Goal: Book appointment/travel/reservation

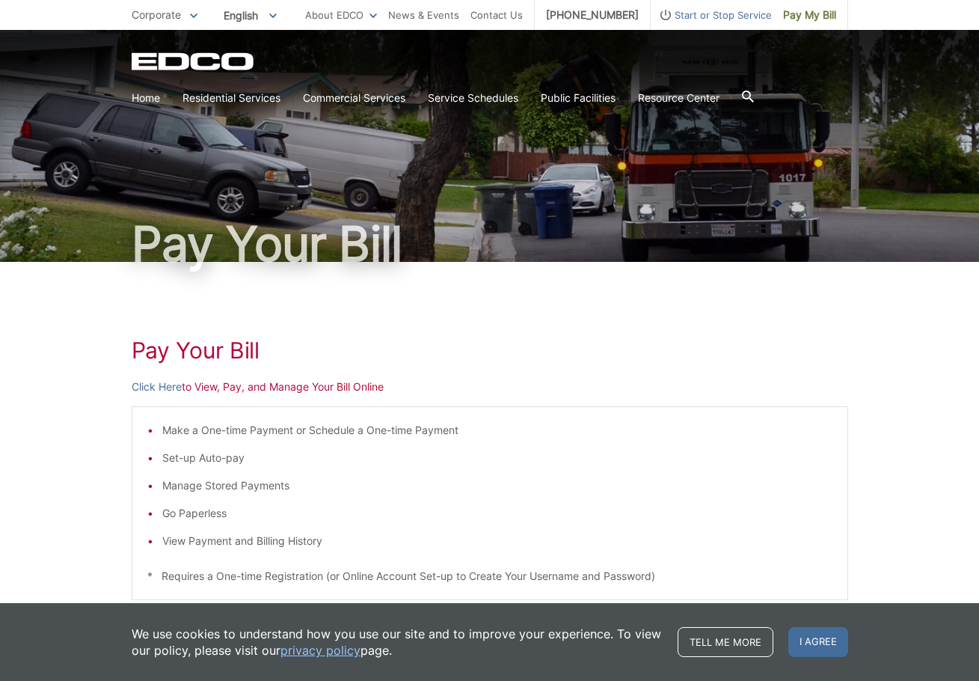
click at [158, 19] on span "Corporate" at bounding box center [156, 14] width 49 height 13
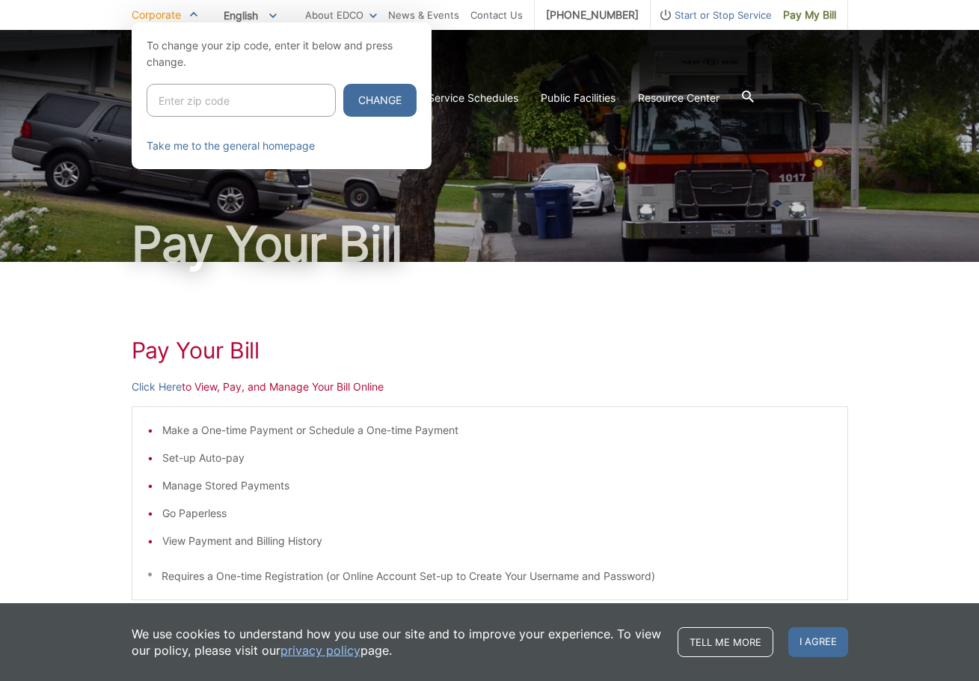
click at [186, 96] on input "Enter zip code" at bounding box center [241, 100] width 189 height 33
type input "91942"
click at [343, 84] on button "Change" at bounding box center [379, 100] width 73 height 33
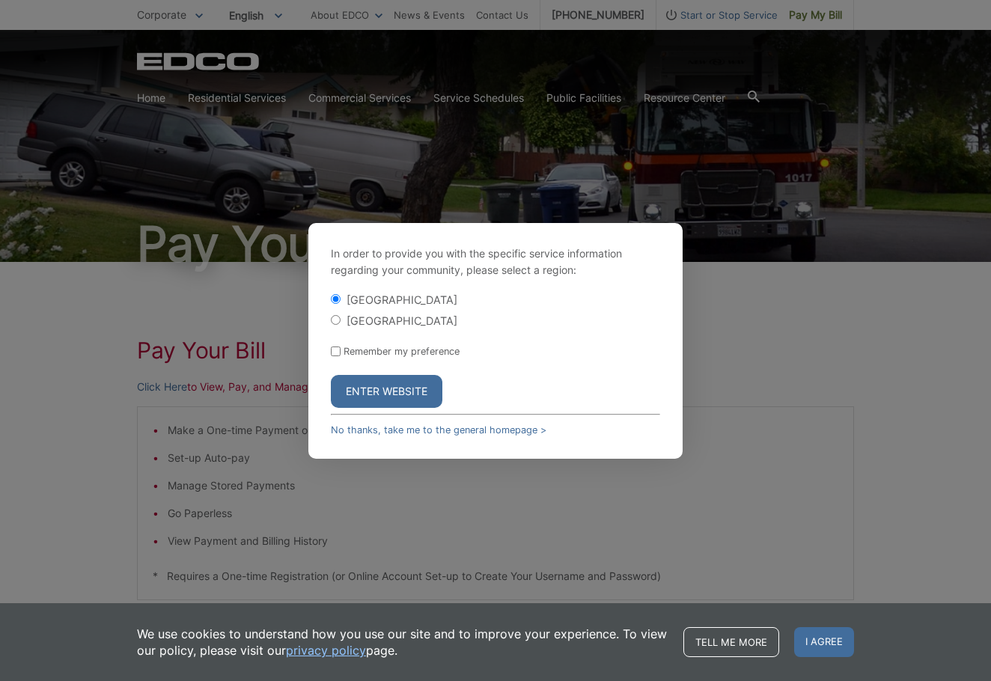
click at [385, 390] on button "Enter Website" at bounding box center [386, 391] width 111 height 33
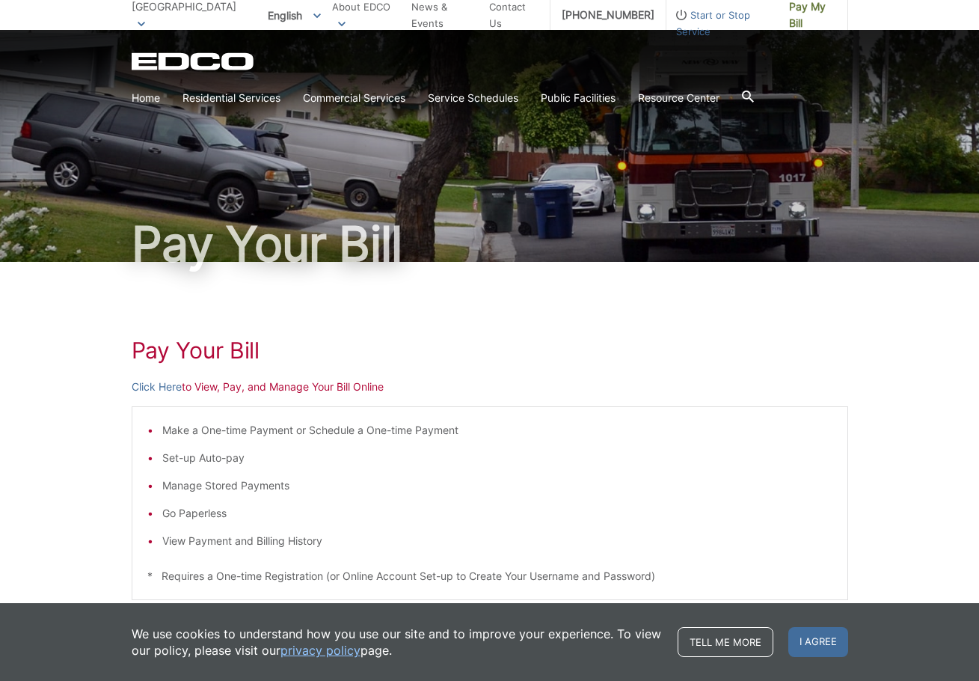
click at [762, 91] on section "Home Residential Services Curbside Pickup Recycling Organic Recycling Trash Hou…" at bounding box center [490, 98] width 717 height 28
click at [754, 91] on icon at bounding box center [748, 97] width 12 height 12
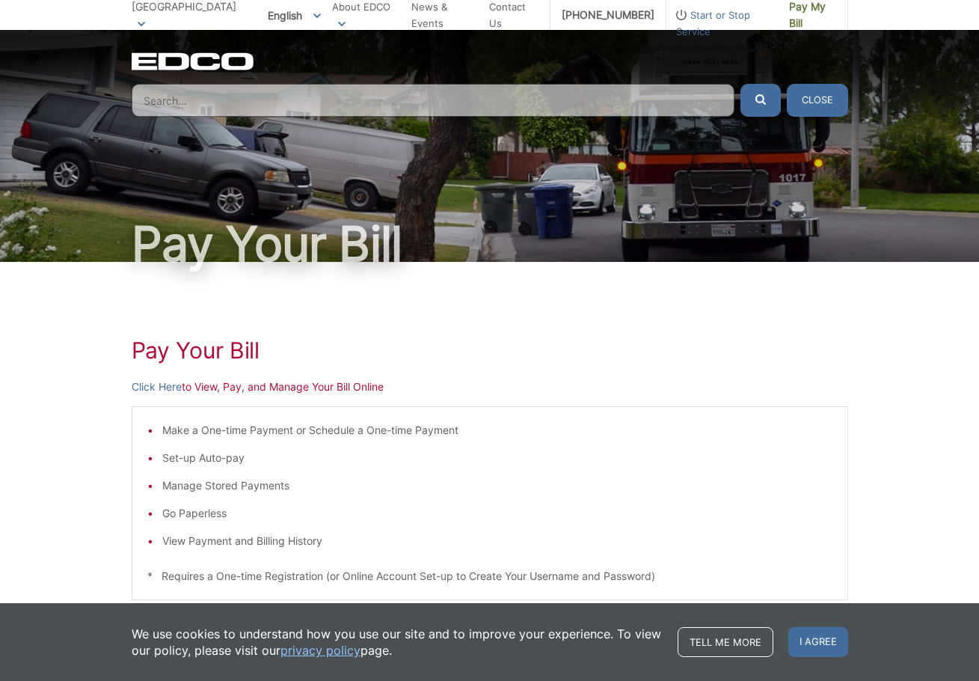
click at [578, 96] on input "Search" at bounding box center [433, 100] width 603 height 33
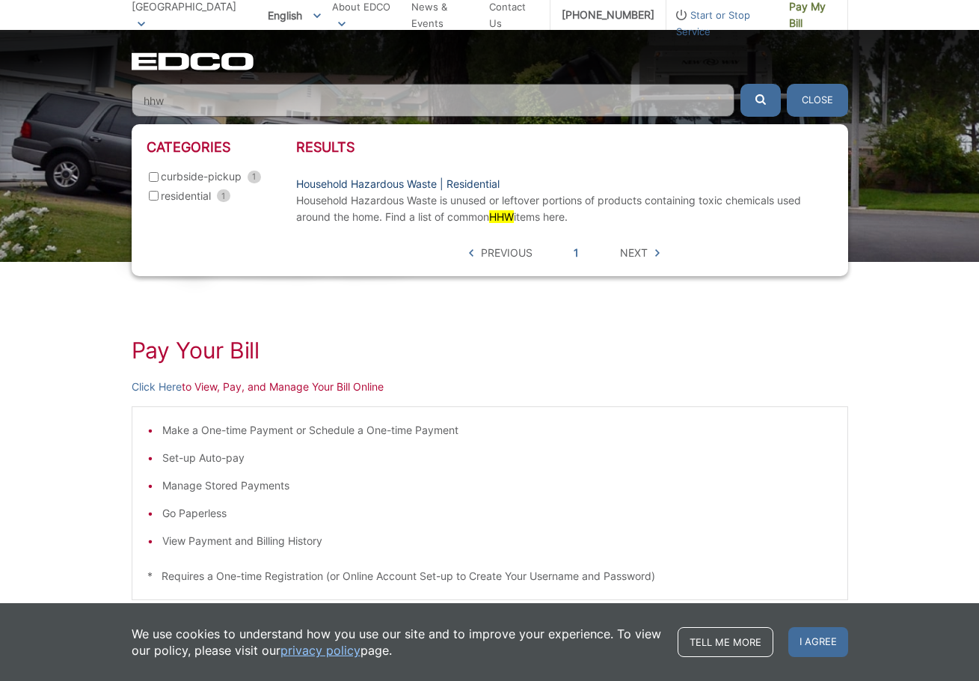
type input "hhw"
click at [318, 183] on link "Household Hazardous Waste | Residential" at bounding box center [398, 184] width 204 height 16
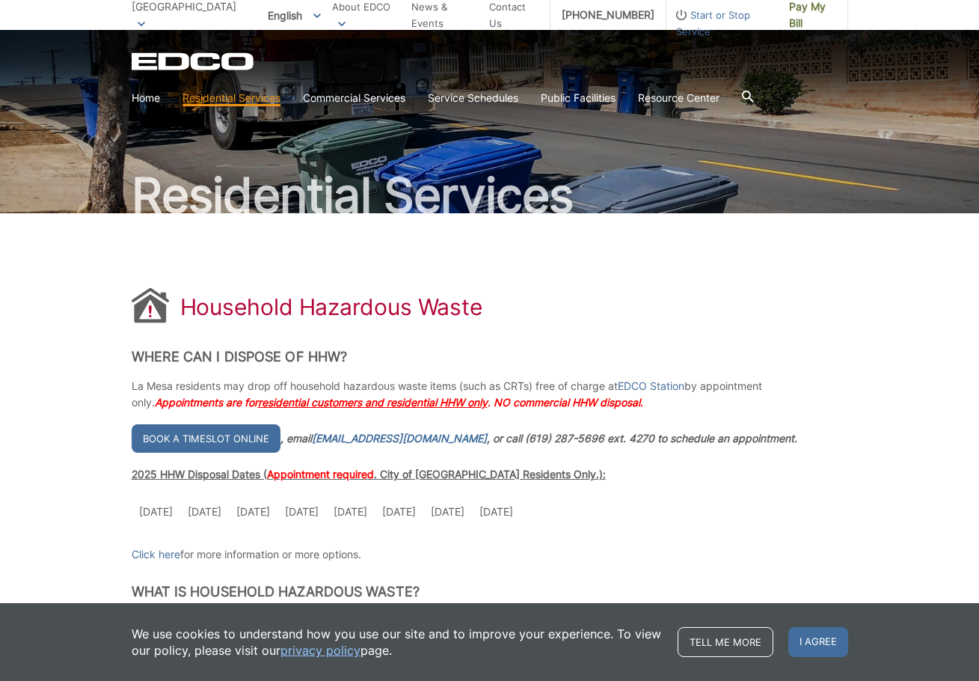
scroll to position [75, 0]
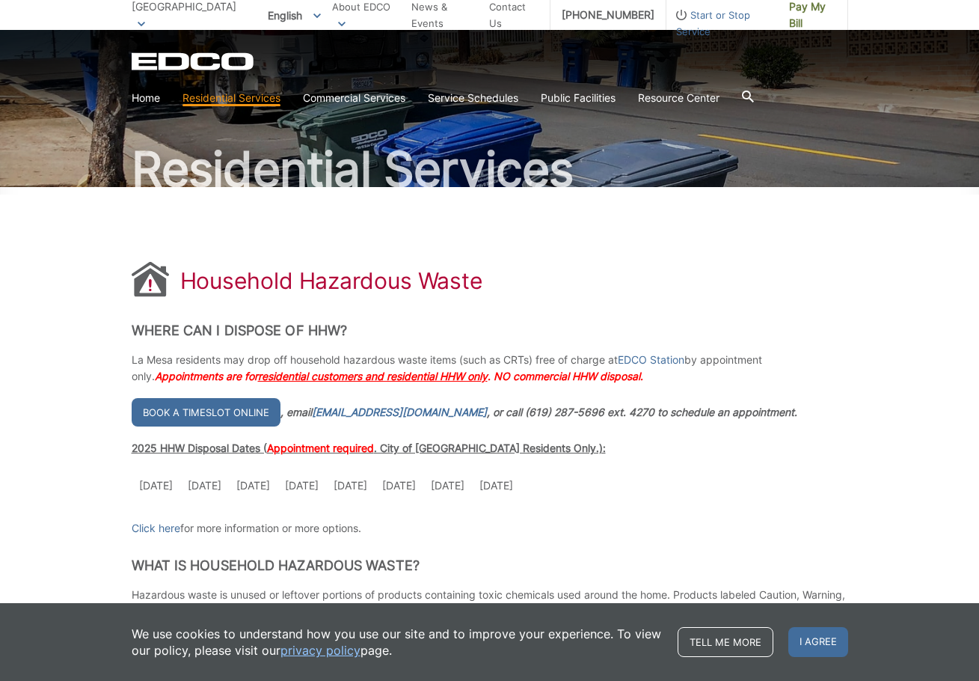
click at [233, 401] on link "Book a timeslot online" at bounding box center [206, 412] width 149 height 28
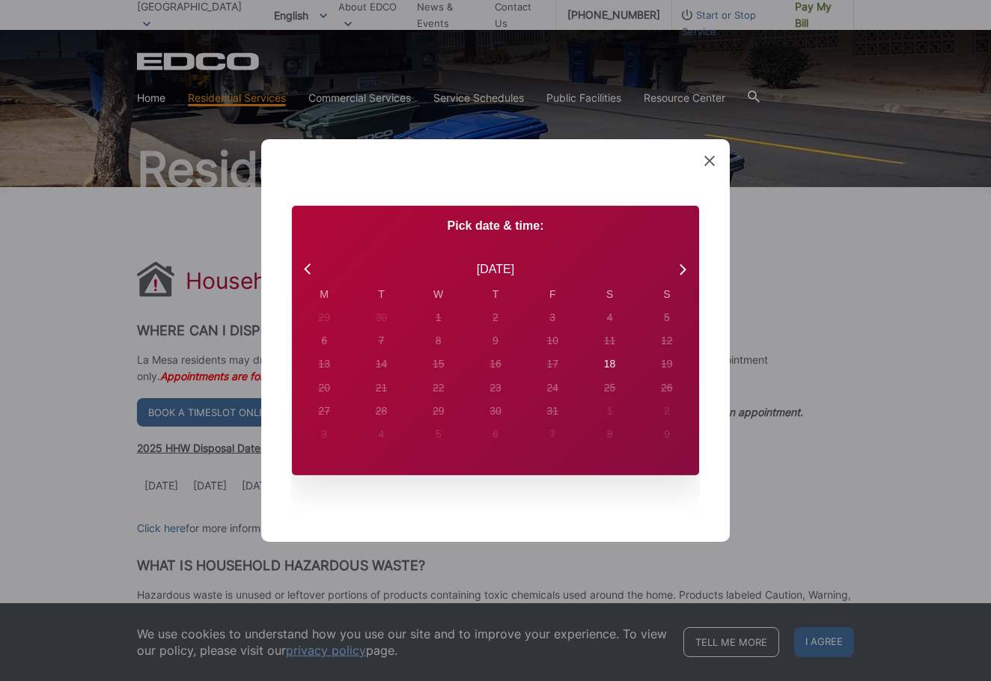
click at [716, 157] on div "Created with Sketch. Book Appointment Bringing anyone with you? Number of Addit…" at bounding box center [495, 340] width 468 height 403
click at [712, 159] on icon at bounding box center [709, 161] width 10 height 10
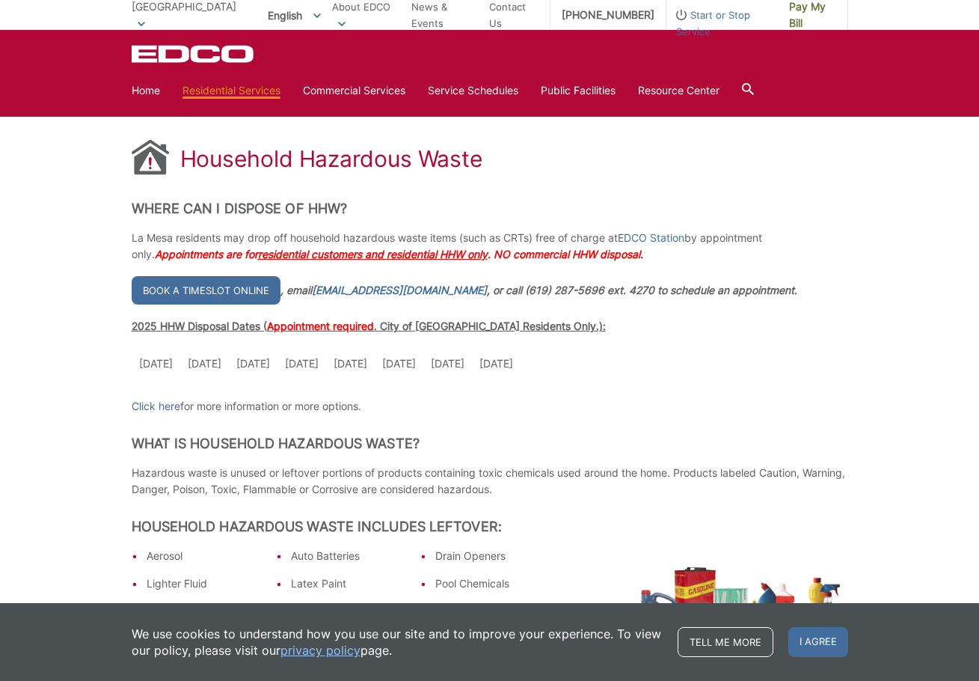
scroll to position [150, 0]
